Goal: Find specific page/section: Find specific page/section

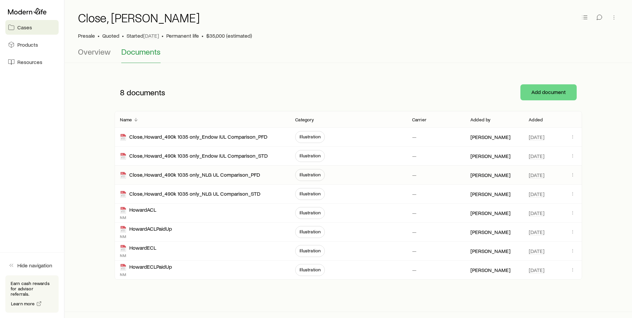
scroll to position [31, 0]
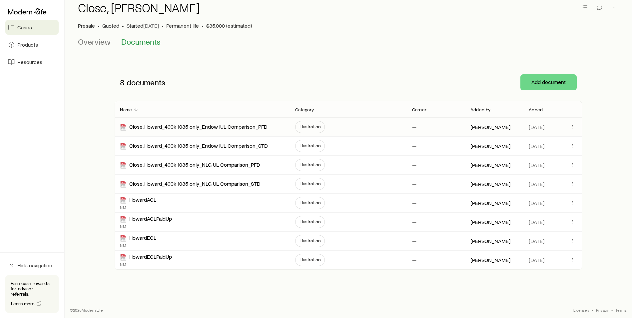
click at [309, 128] on span "Illustration" at bounding box center [310, 126] width 21 height 5
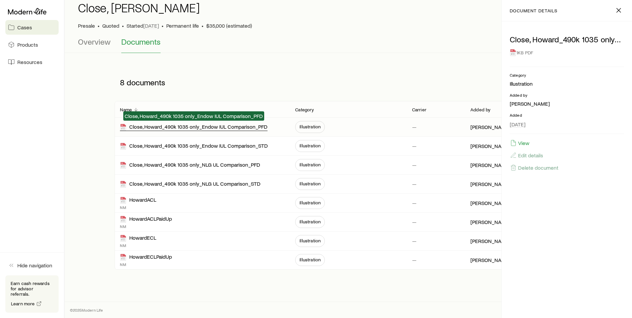
click at [211, 128] on div "Close, Howard_490k 1035 only_Endow IUL Comparison_PFD" at bounding box center [194, 127] width 148 height 8
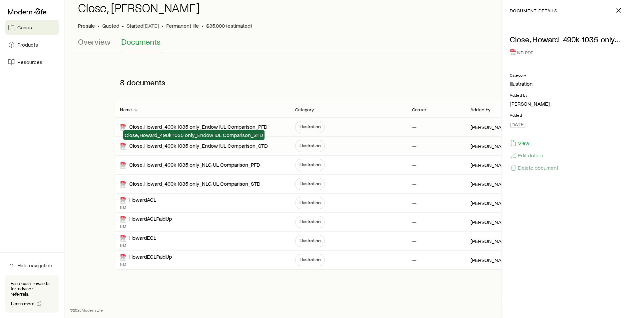
click at [197, 145] on div "Close, Howard_490k 1035 only_Endow IUL Comparison_STD" at bounding box center [194, 146] width 148 height 8
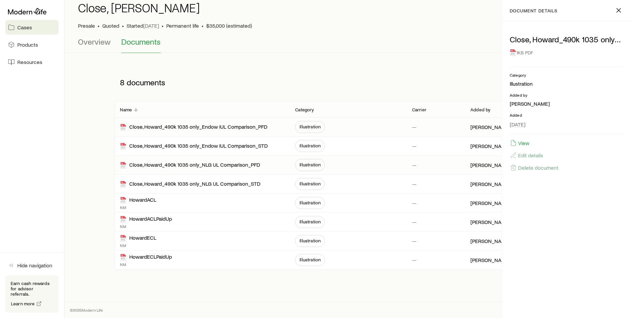
click at [306, 165] on span "Illustration" at bounding box center [310, 164] width 21 height 5
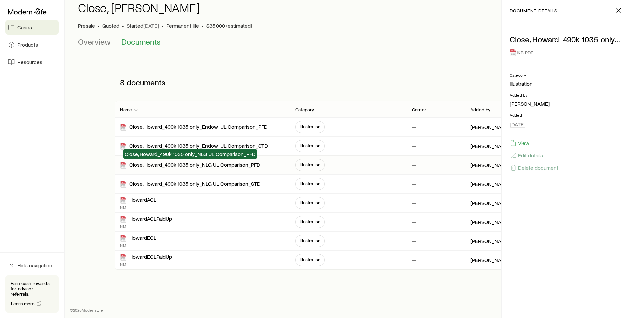
click at [245, 167] on div "Close, Howard_490k 1035 only_NLG UL Comparison_PFD" at bounding box center [190, 165] width 140 height 8
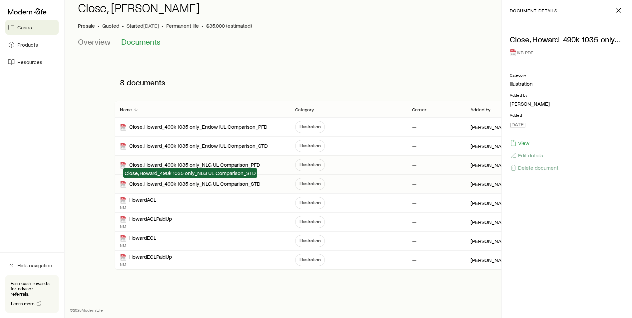
click at [238, 186] on div "Close, Howard_490k 1035 only_NLG UL Comparison_STD" at bounding box center [190, 184] width 141 height 8
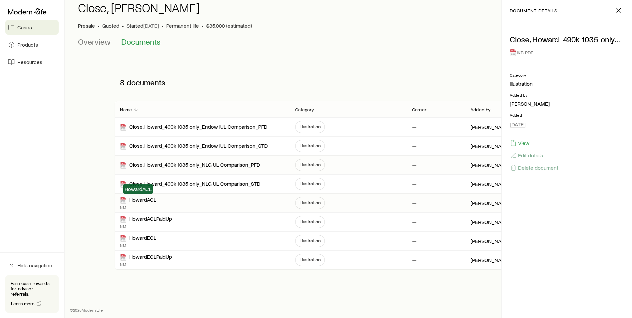
click at [133, 202] on div "HowardACL" at bounding box center [138, 200] width 36 height 8
click at [143, 221] on div "HowardACLPaidUp" at bounding box center [146, 219] width 52 height 8
click at [131, 262] on p "NM" at bounding box center [146, 264] width 52 height 5
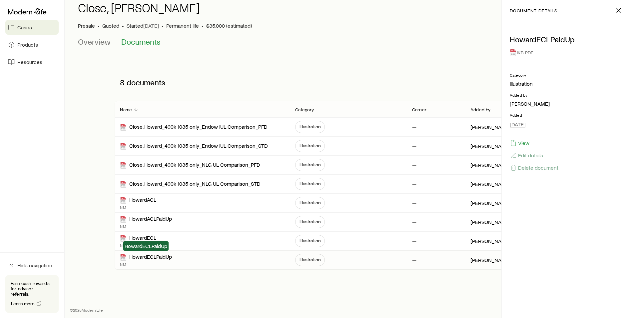
click at [135, 258] on div "HowardECLPaidUp" at bounding box center [146, 257] width 52 height 8
